Goal: Information Seeking & Learning: Understand process/instructions

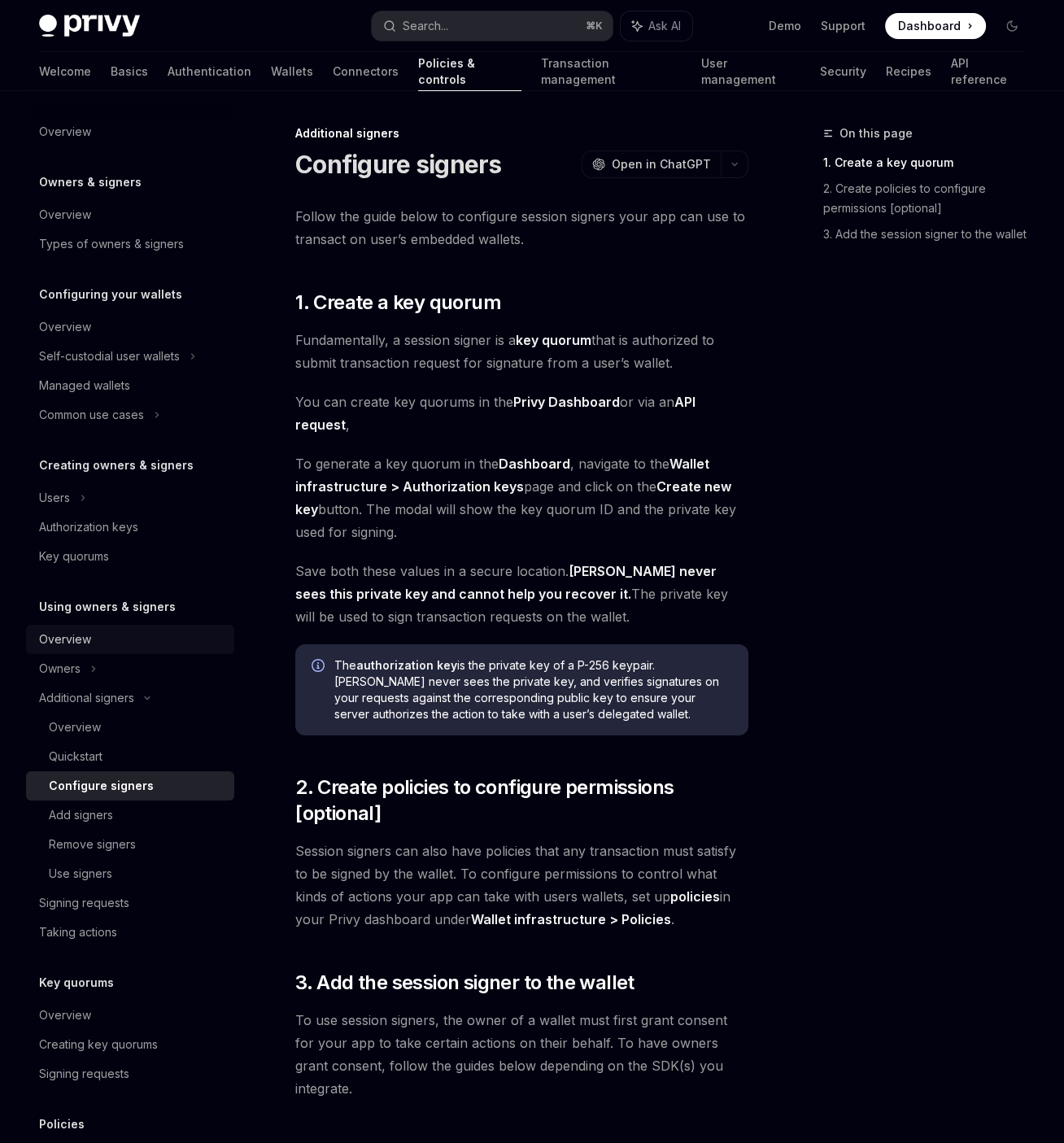
click at [87, 634] on div "Overview" at bounding box center [65, 639] width 52 height 20
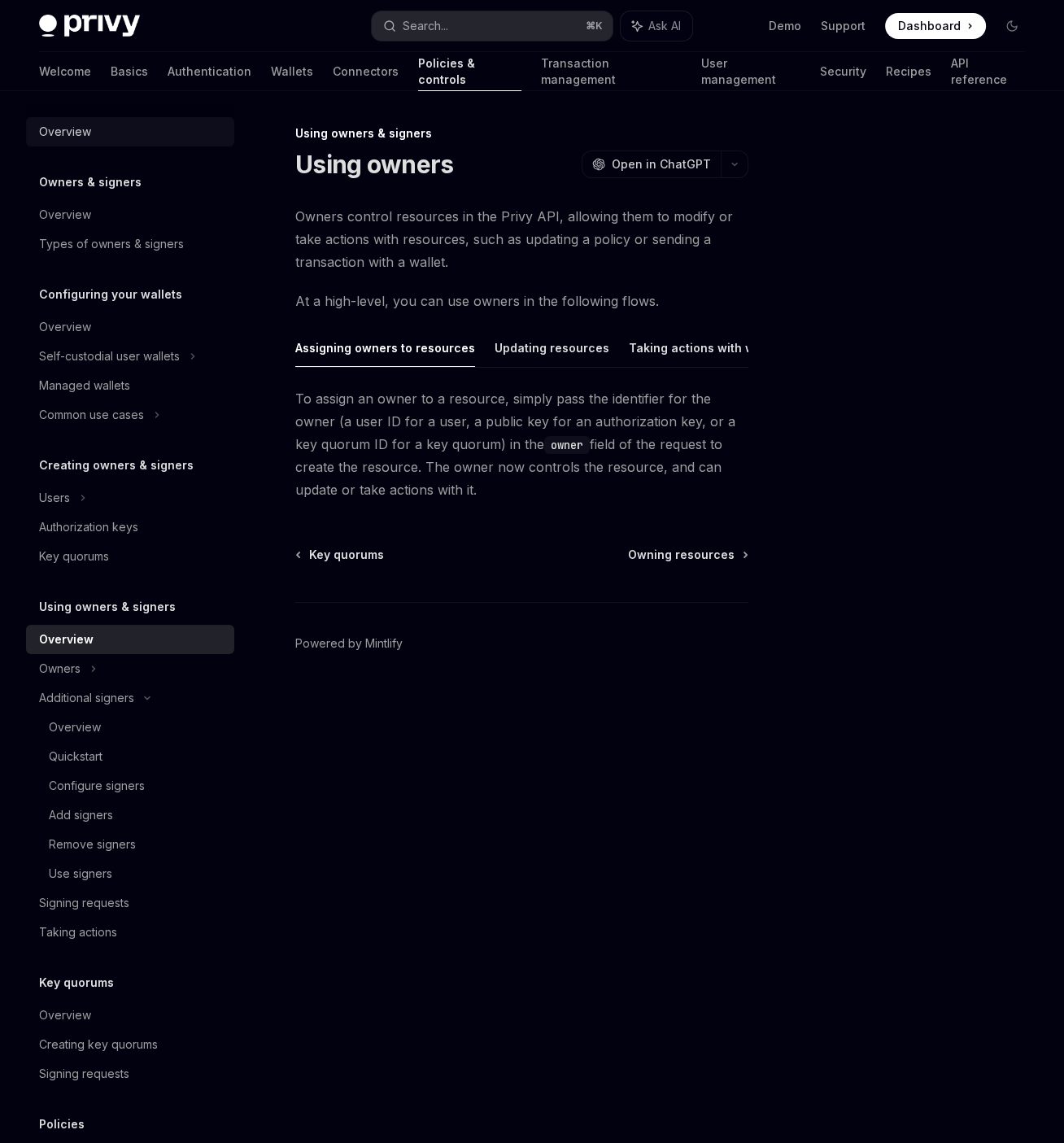
click at [91, 135] on div "Overview" at bounding box center [131, 131] width 185 height 20
type textarea "*"
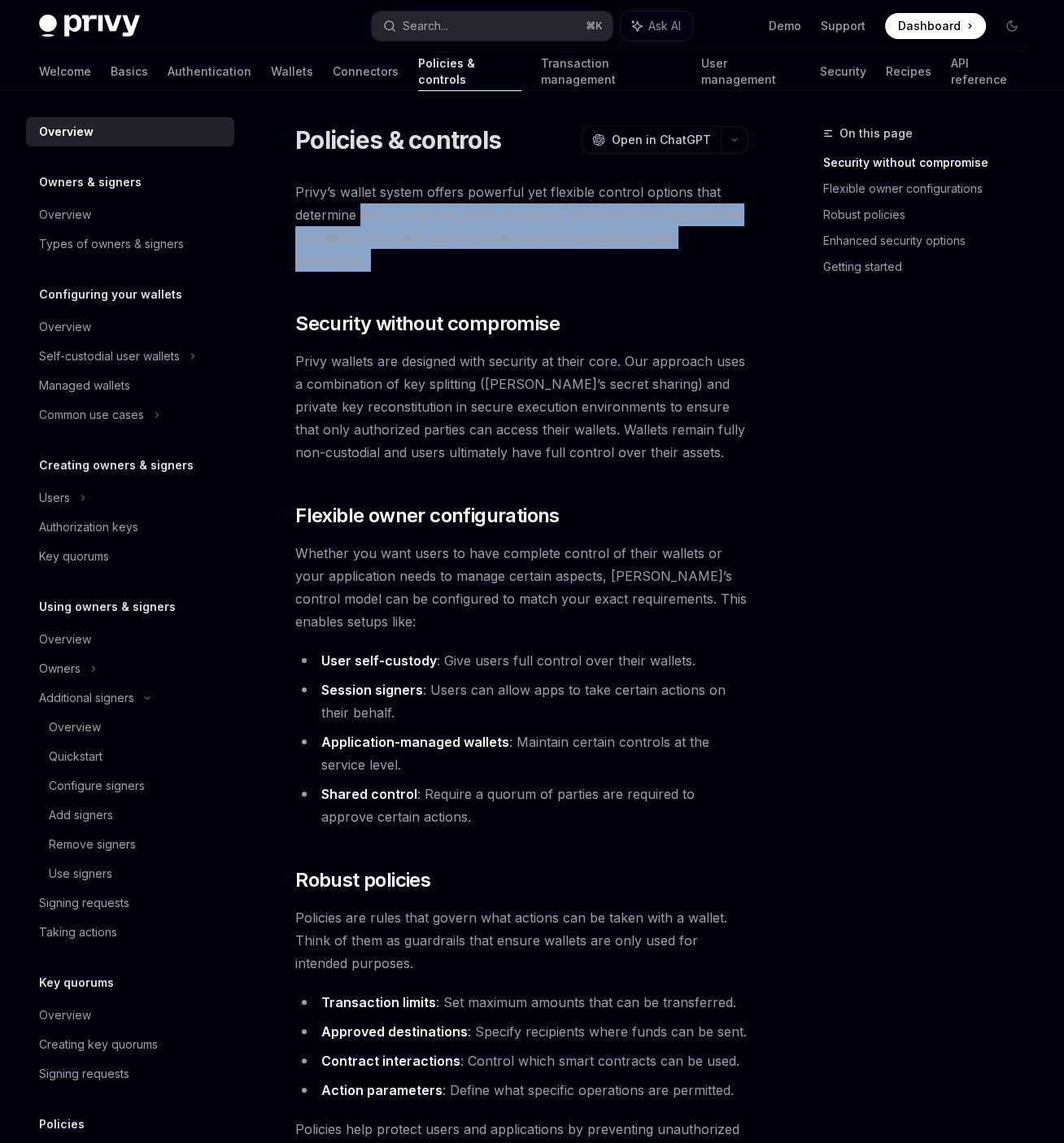
drag, startPoint x: 398, startPoint y: 229, endPoint x: 618, endPoint y: 255, distance: 221.5
click at [618, 255] on div "Privy’s wallet system offers powerful yet flexible control options that determi…" at bounding box center [522, 1078] width 453 height 1795
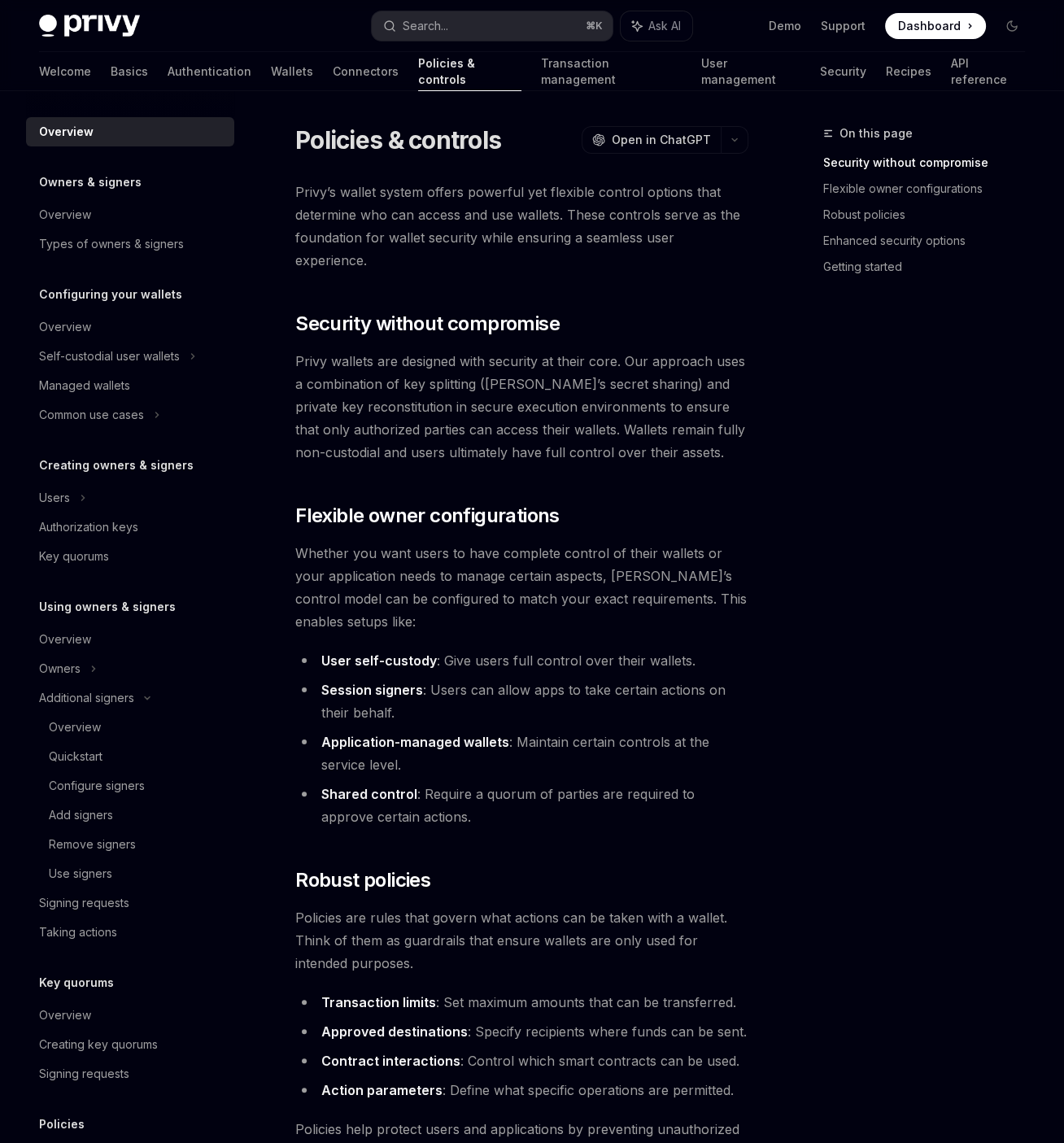
click at [618, 255] on div "Privy’s wallet system offers powerful yet flexible control options that determi…" at bounding box center [522, 1078] width 453 height 1795
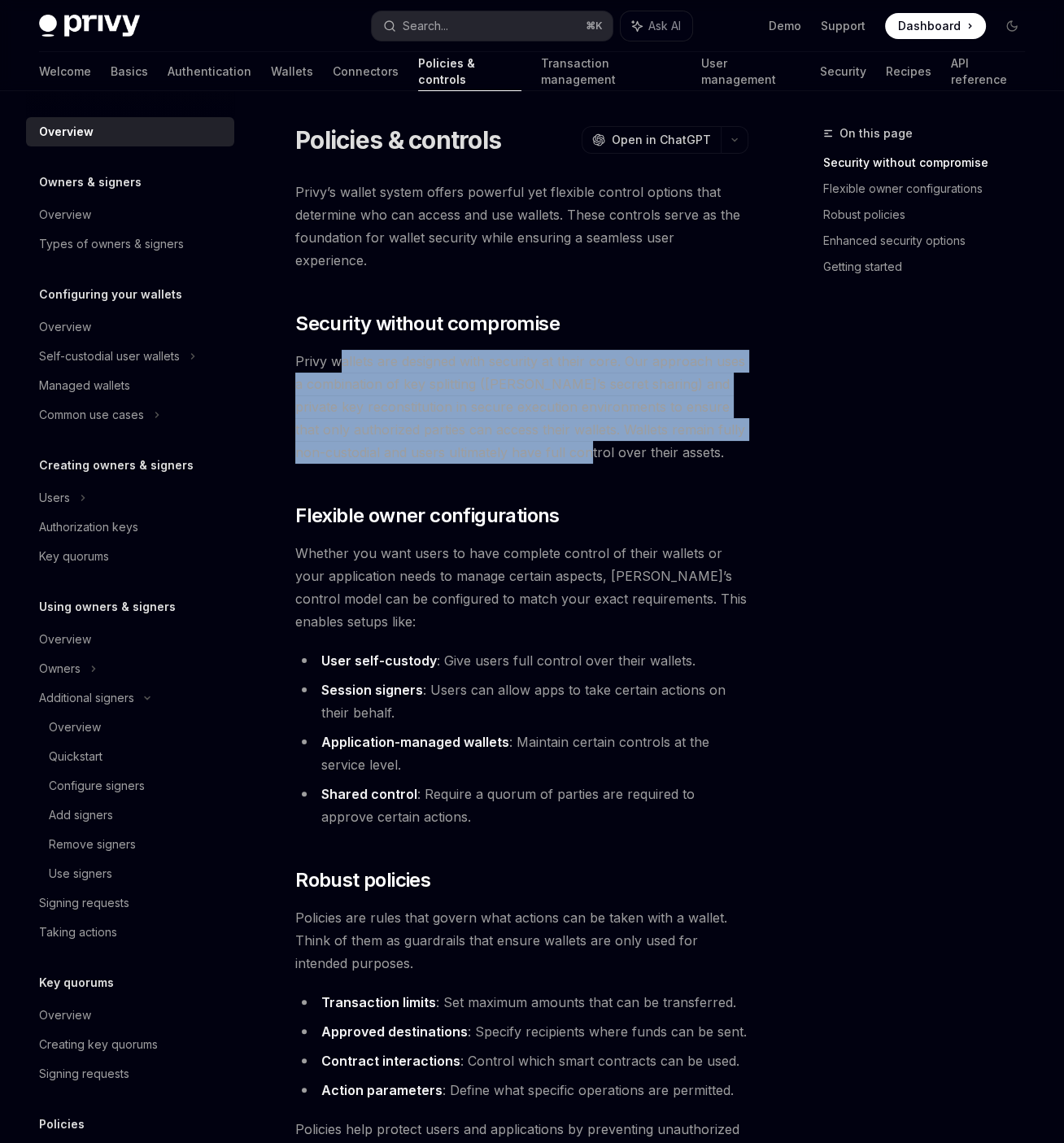
drag, startPoint x: 344, startPoint y: 337, endPoint x: 602, endPoint y: 413, distance: 269.0
click at [602, 414] on span "Privy wallets are designed with security at their core. Our approach uses a com…" at bounding box center [522, 406] width 453 height 113
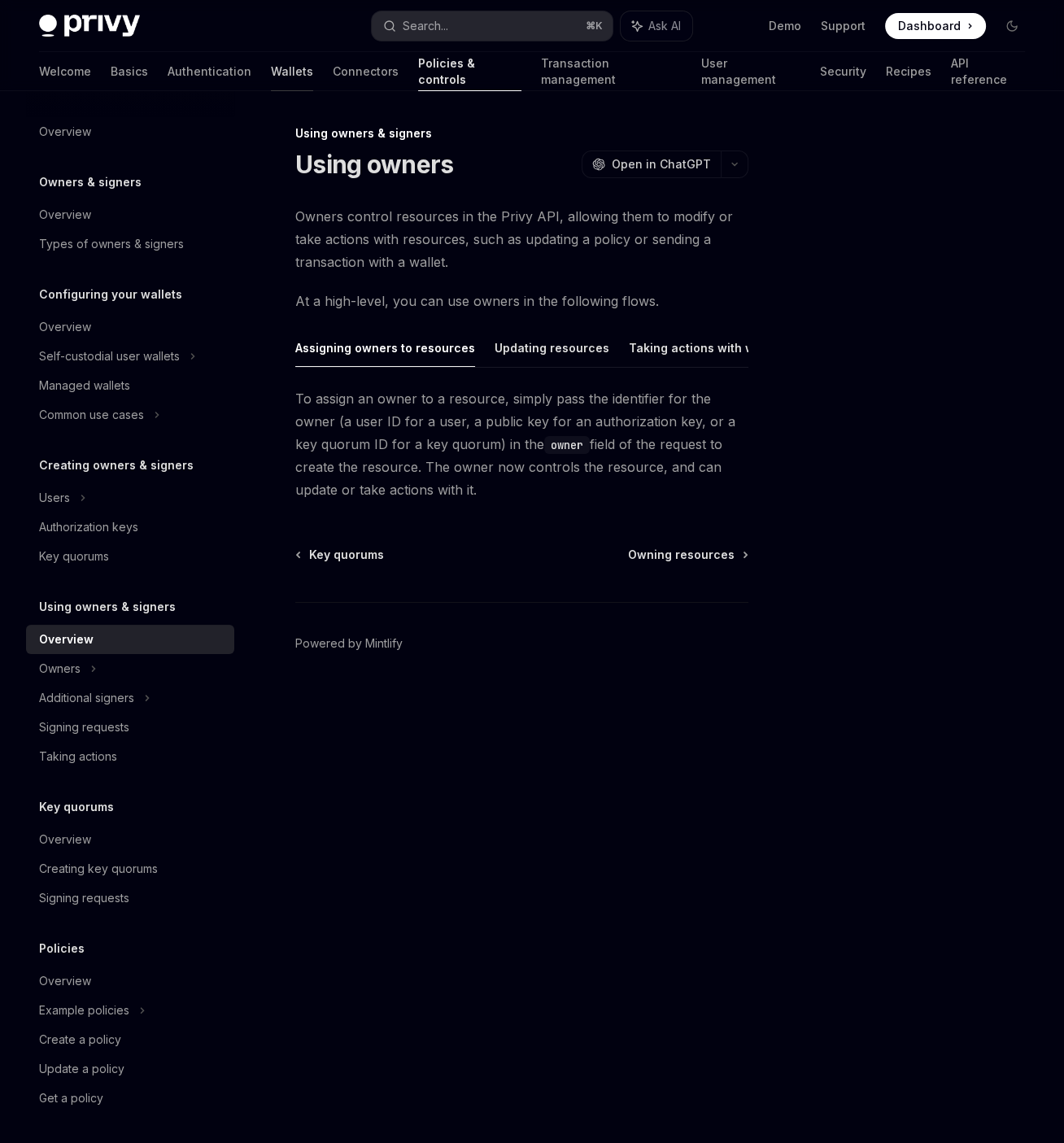
click at [271, 77] on link "Wallets" at bounding box center [292, 72] width 42 height 39
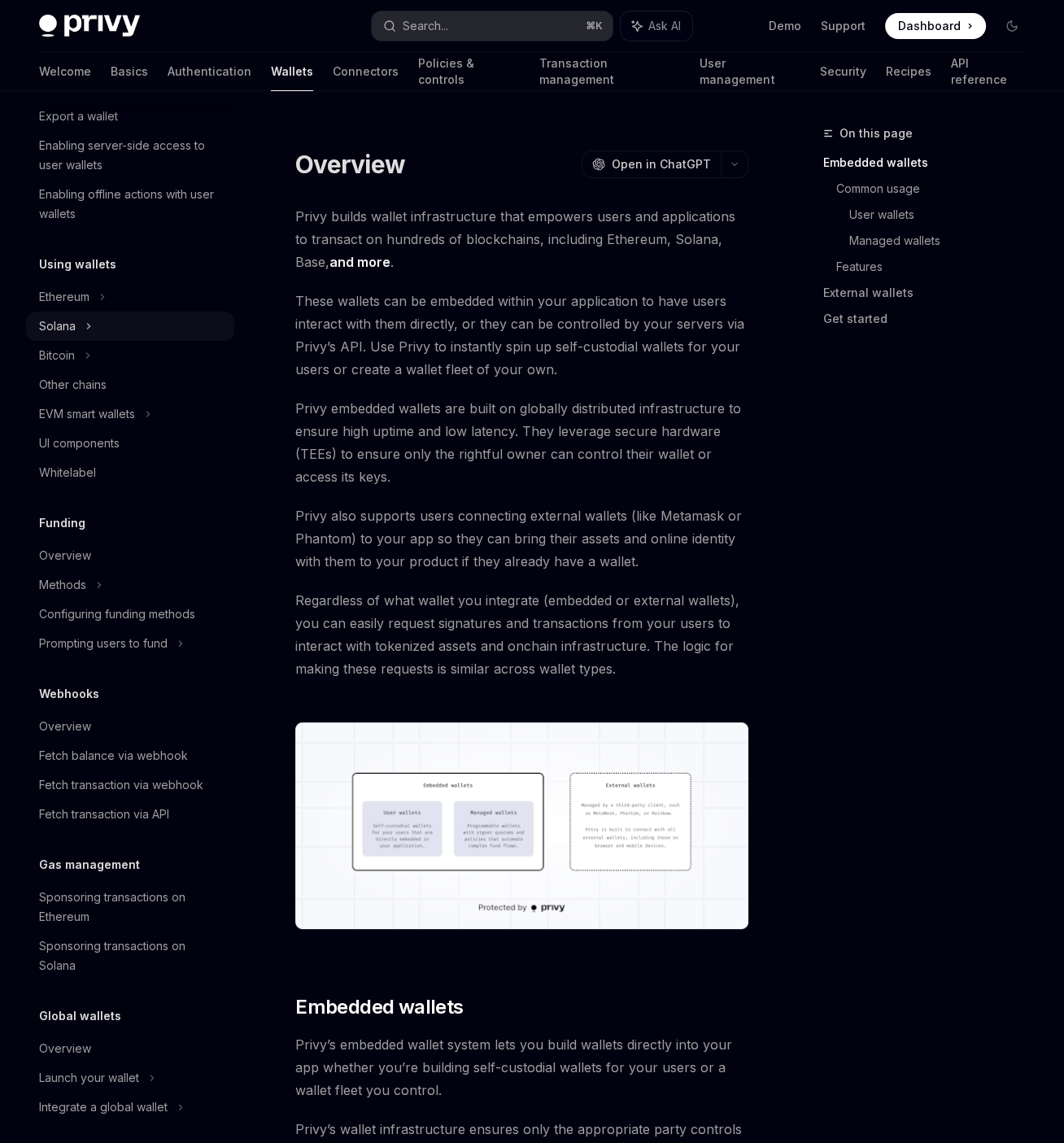
scroll to position [145, 0]
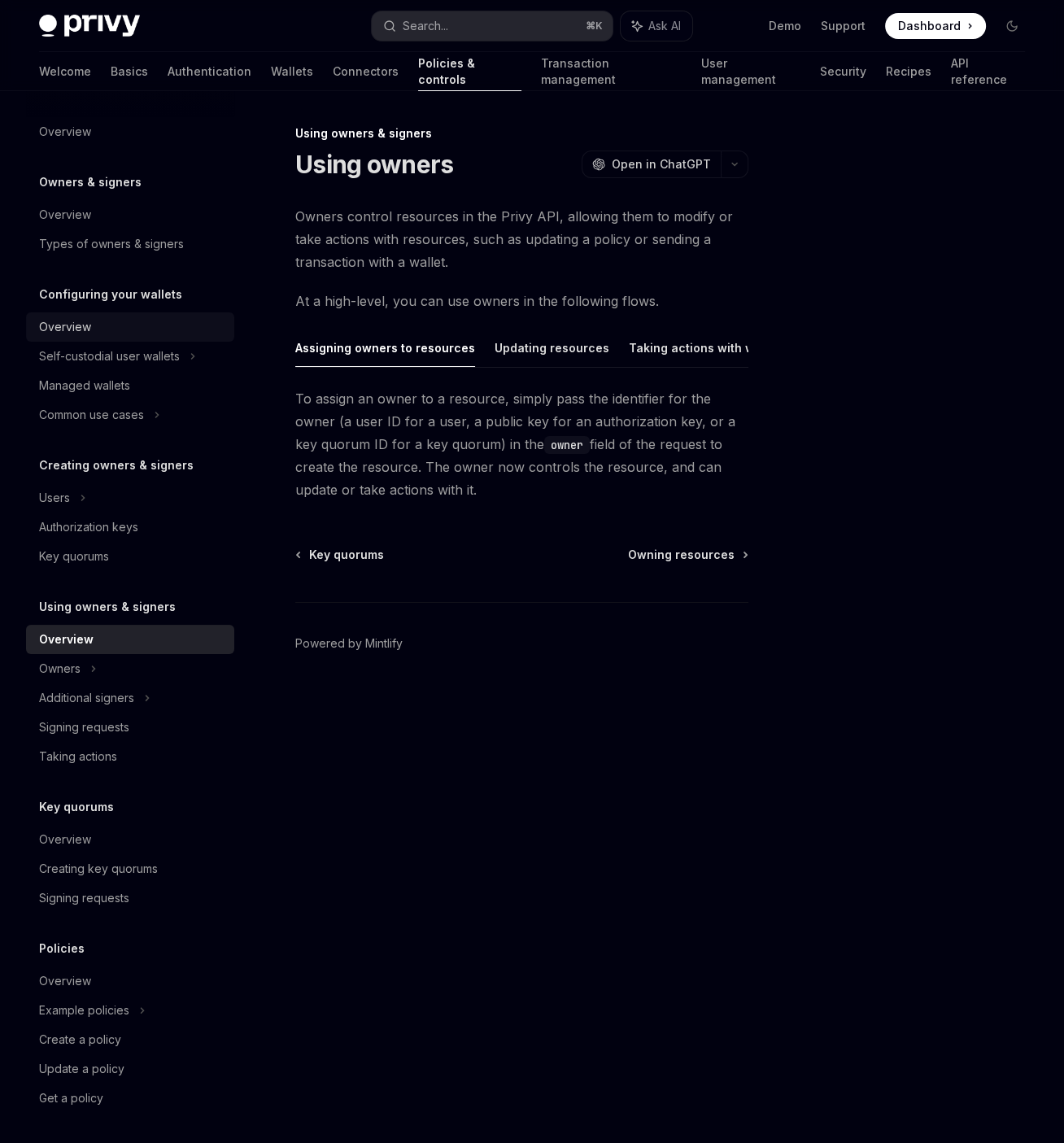
click at [148, 322] on div "Overview" at bounding box center [131, 327] width 185 height 20
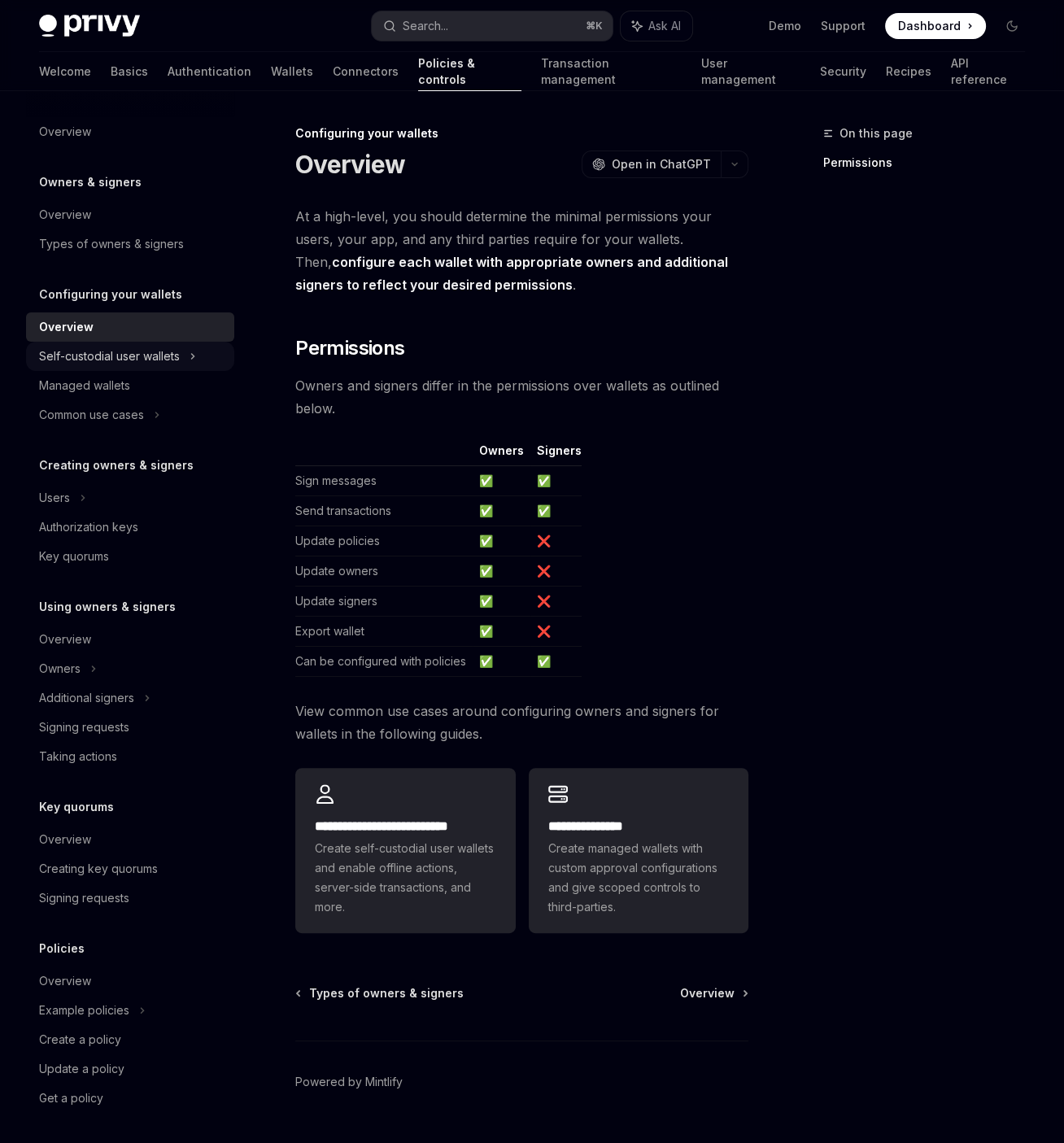
click at [150, 352] on div "Self-custodial user wallets" at bounding box center [109, 356] width 140 height 20
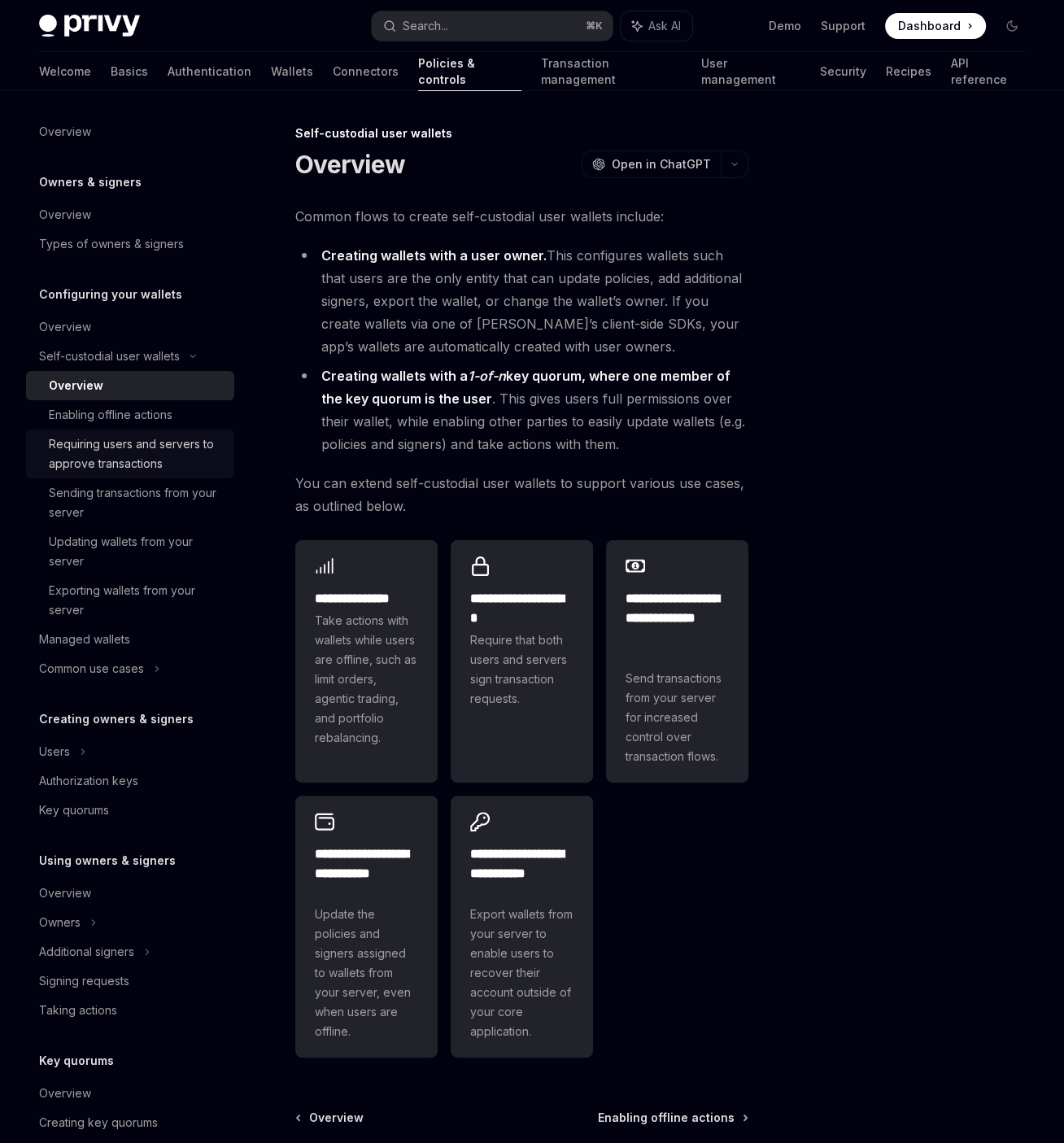
click at [147, 441] on div "Requiring users and servers to approve transactions" at bounding box center [136, 454] width 176 height 39
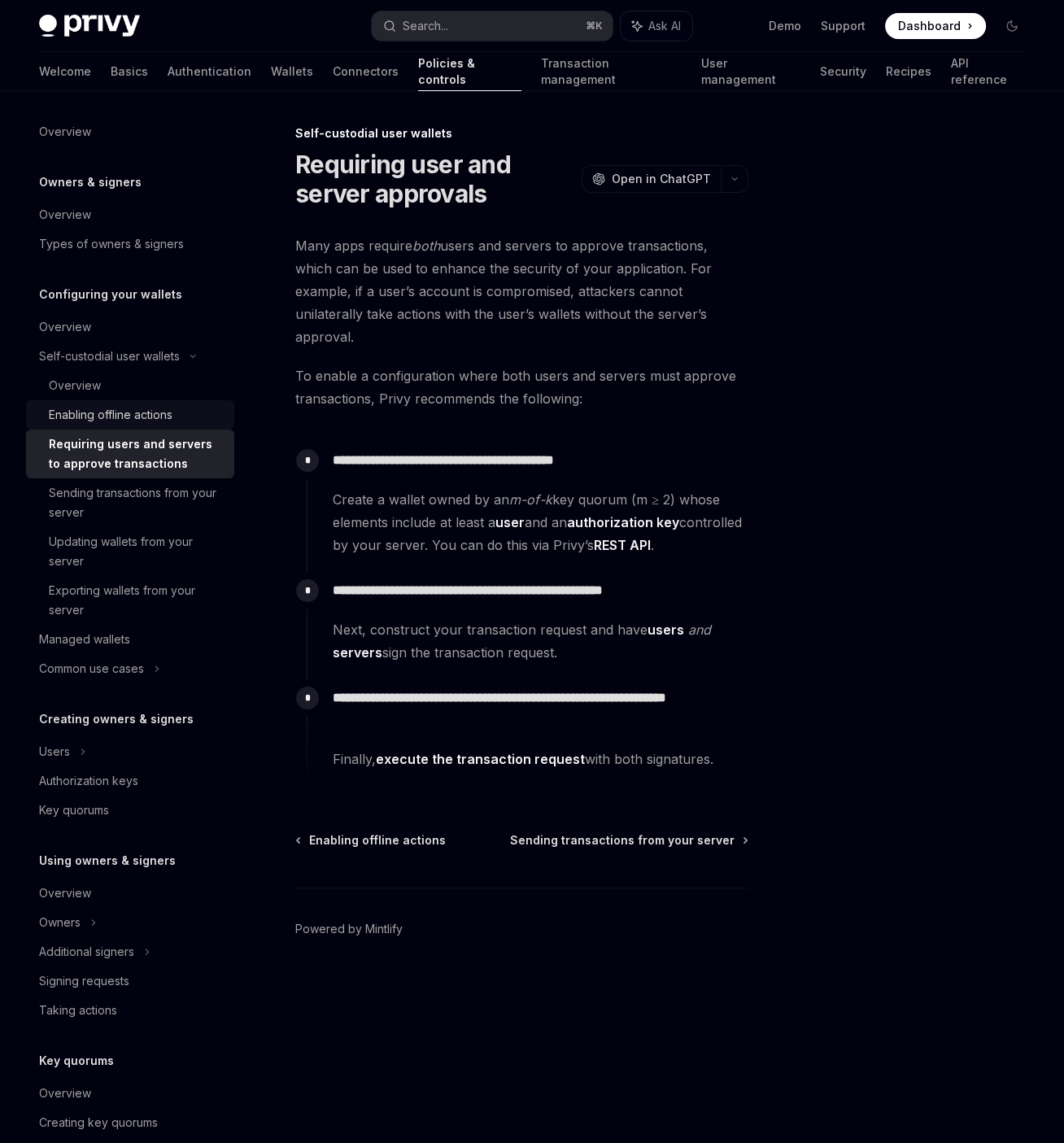
click at [130, 410] on div "Enabling offline actions" at bounding box center [110, 415] width 123 height 20
type textarea "*"
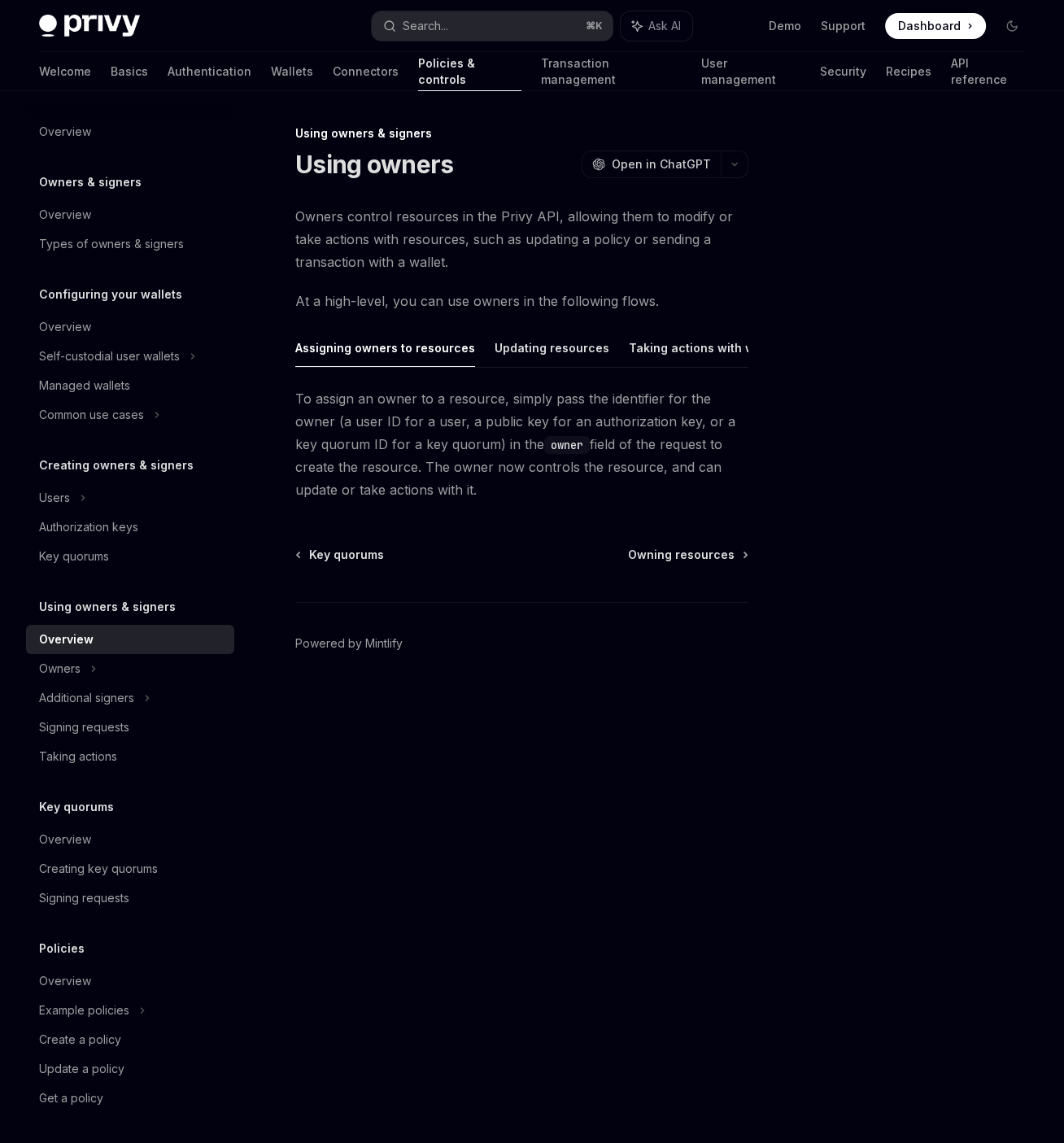
click at [465, 460] on span "To assign an owner to a resource, simply pass the identifier for the owner (a u…" at bounding box center [522, 443] width 453 height 113
click at [192, 358] on icon at bounding box center [193, 356] width 2 height 5
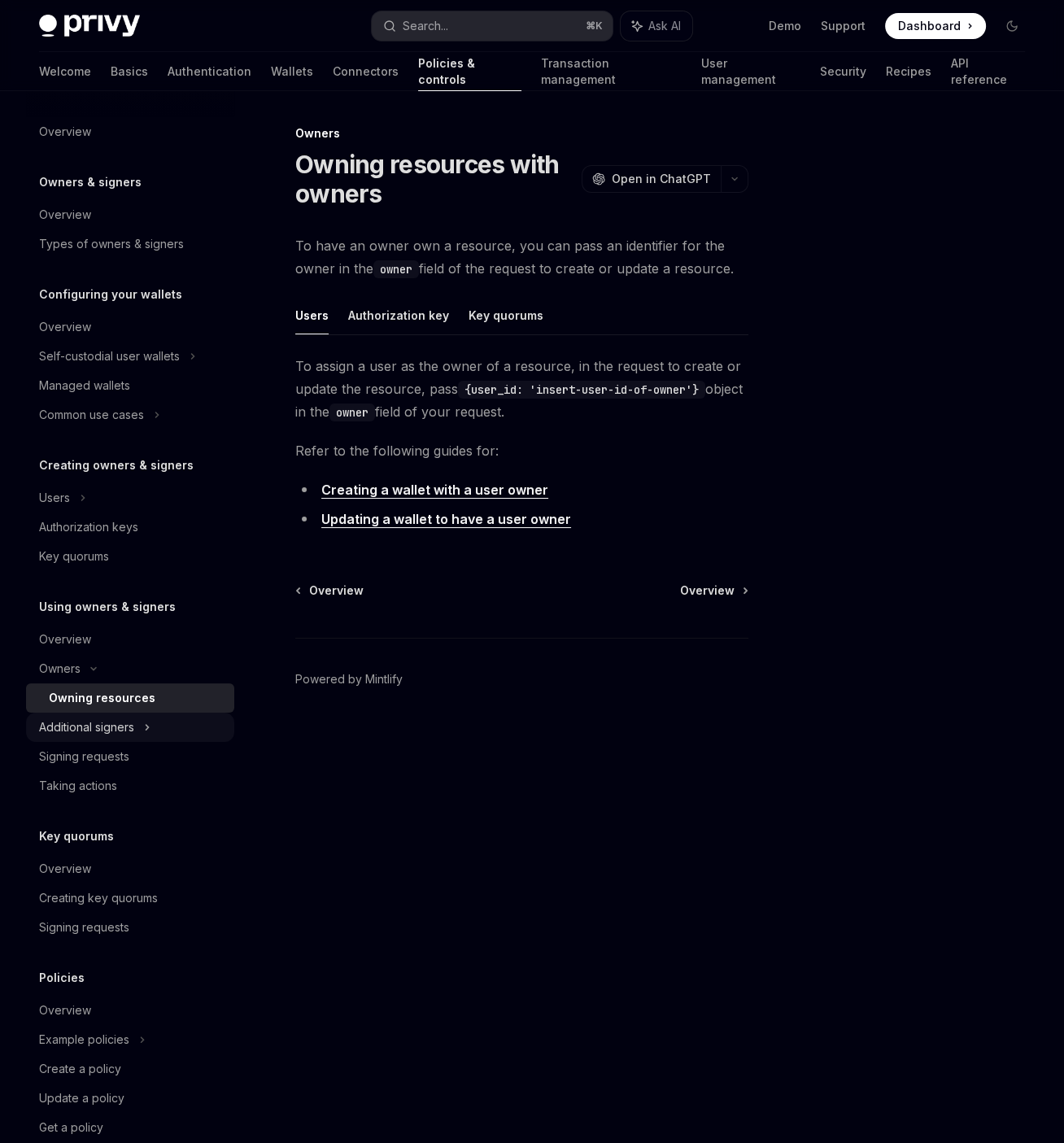
click at [87, 727] on div "Additional signers" at bounding box center [87, 727] width 96 height 20
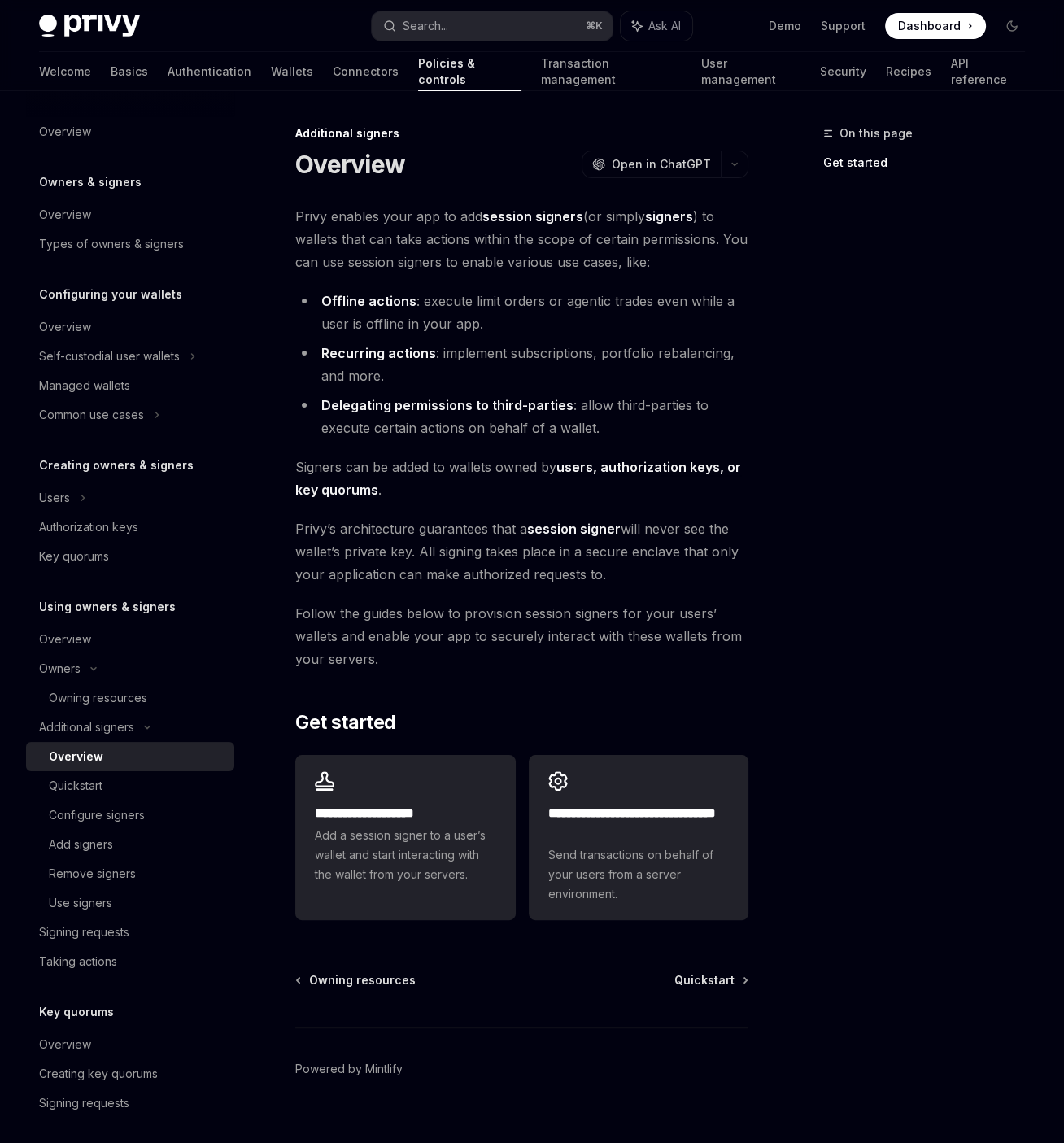
click at [557, 471] on span "Signers can be added to wallets owned by users, authorization keys, or key quor…" at bounding box center [522, 478] width 453 height 46
drag, startPoint x: 598, startPoint y: 404, endPoint x: 568, endPoint y: 436, distance: 43.9
click at [570, 433] on li "Delegating permissions to third-parties : allow third-parties to execute certai…" at bounding box center [522, 416] width 453 height 46
click at [564, 440] on div "**********" at bounding box center [522, 566] width 453 height 722
click at [612, 434] on li "Delegating permissions to third-parties : allow third-parties to execute certai…" at bounding box center [522, 416] width 453 height 46
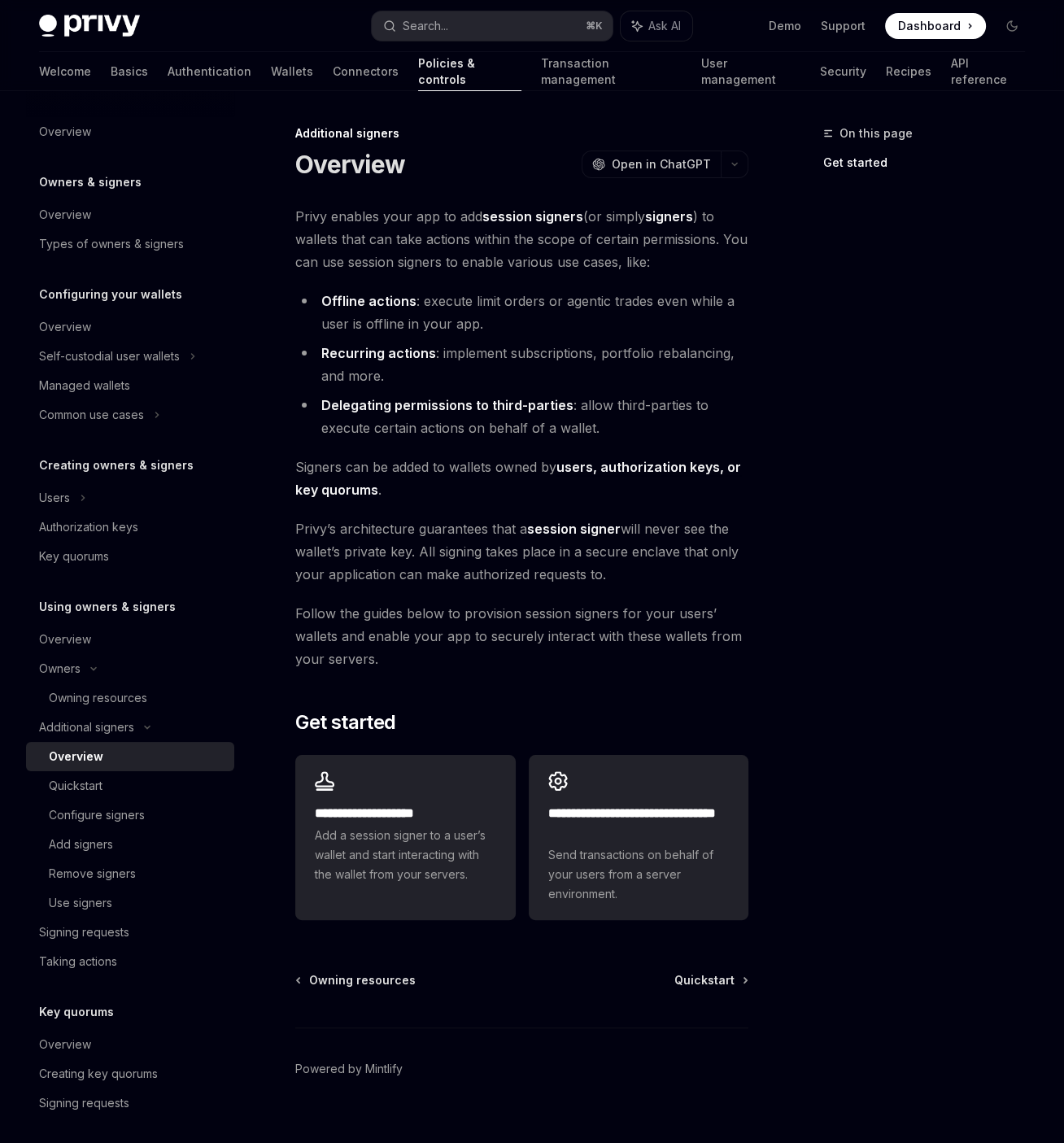
click at [598, 460] on link "users, authorization keys, or key quorums" at bounding box center [519, 478] width 446 height 40
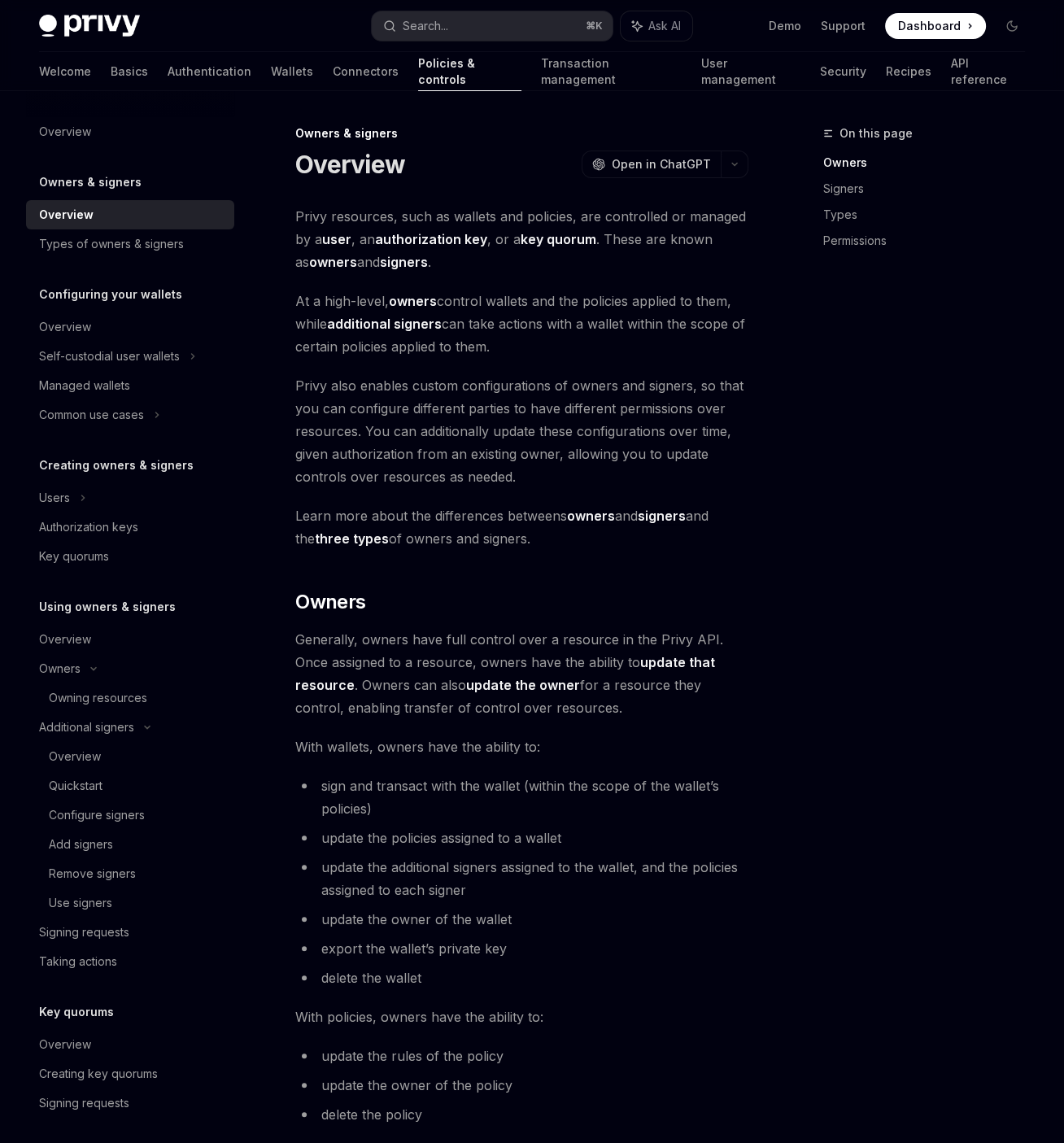
type textarea "*"
